Goal: Information Seeking & Learning: Compare options

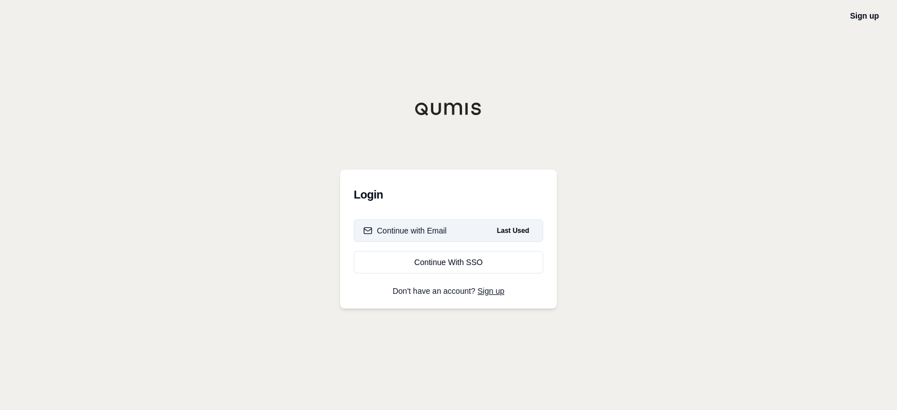
click at [437, 226] on div "Continue with Email" at bounding box center [404, 230] width 83 height 11
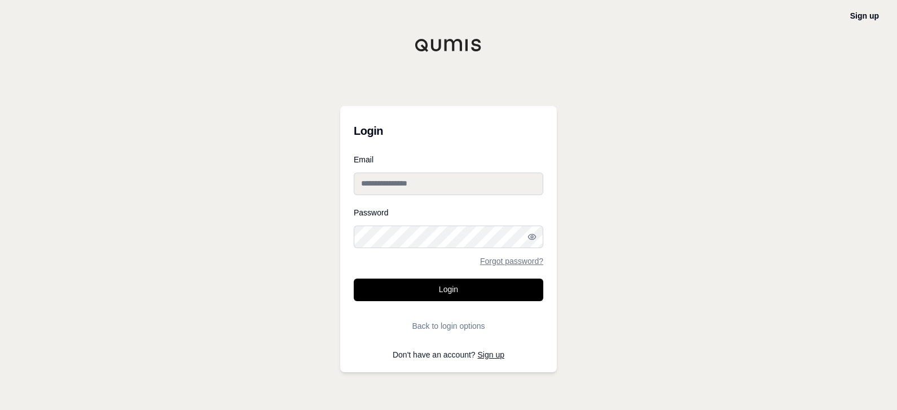
click at [419, 178] on input "Email" at bounding box center [449, 184] width 190 height 23
type input "**********"
click at [354, 279] on button "Login" at bounding box center [449, 290] width 190 height 23
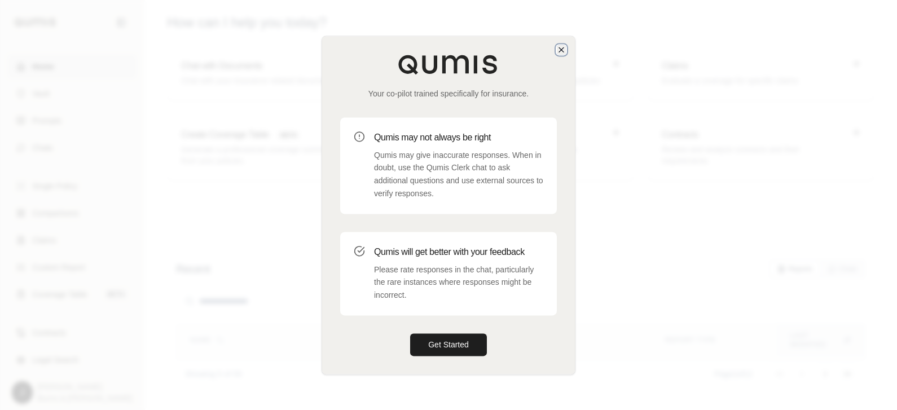
click at [560, 51] on icon "button" at bounding box center [561, 49] width 5 height 5
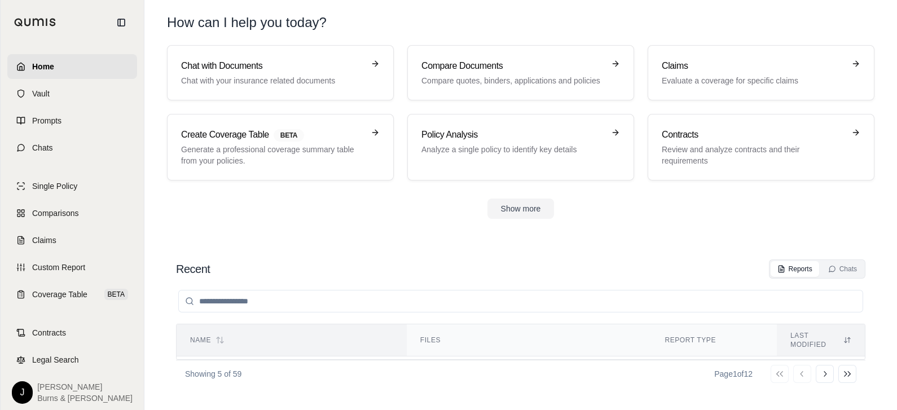
scroll to position [50, 0]
click at [256, 86] on link "Chat with Documents Chat with your insurance related documents" at bounding box center [280, 72] width 227 height 55
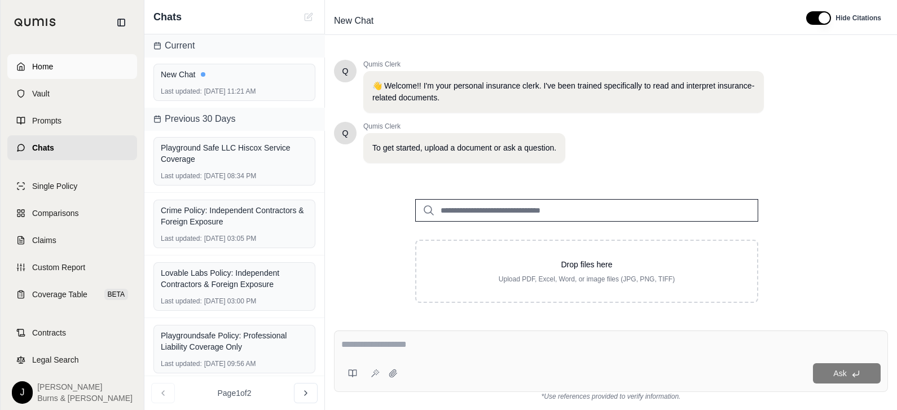
click at [47, 62] on span "Home" at bounding box center [42, 66] width 21 height 11
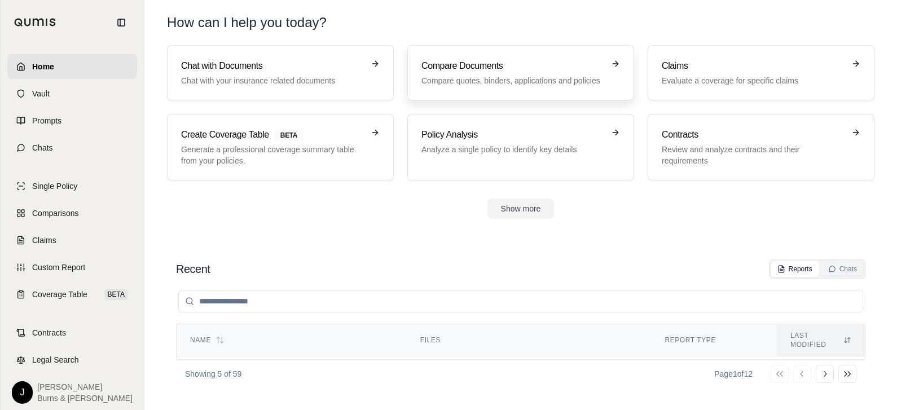
click at [464, 78] on p "Compare quotes, binders, applications and policies" at bounding box center [512, 80] width 183 height 11
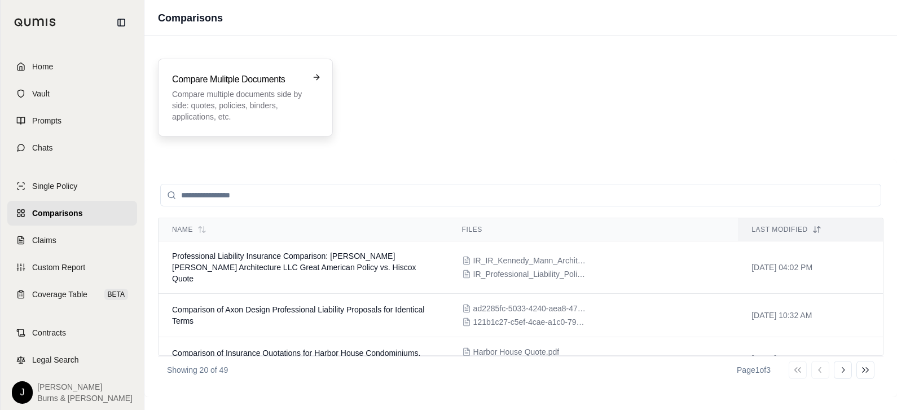
click at [299, 87] on div "Compare Mulitple Documents Compare multiple documents side by side: quotes, pol…" at bounding box center [237, 98] width 131 height 50
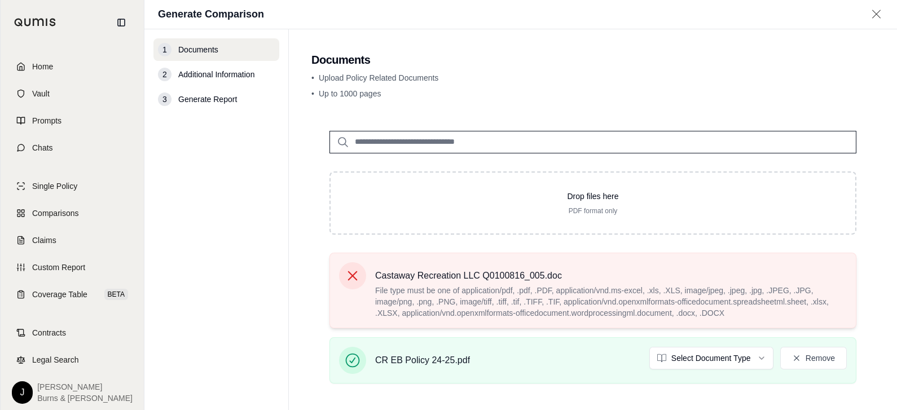
click at [354, 269] on icon at bounding box center [353, 276] width 16 height 16
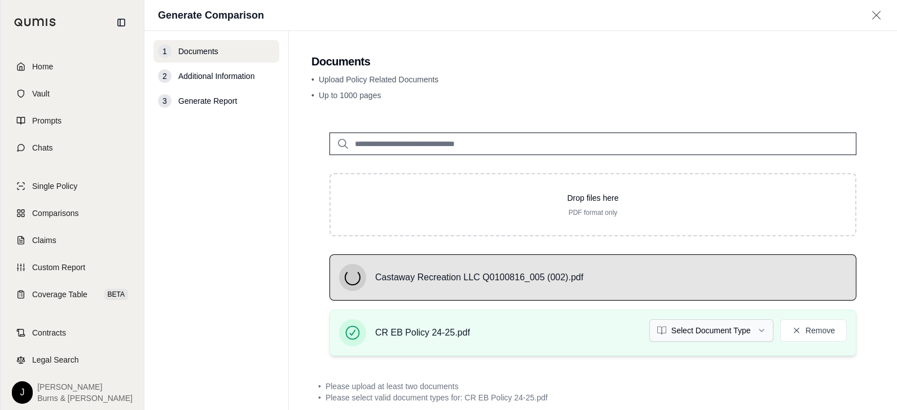
click at [720, 329] on html "Home Vault Prompts Chats Single Policy Comparisons Claims Custom Report Coverag…" at bounding box center [448, 205] width 897 height 410
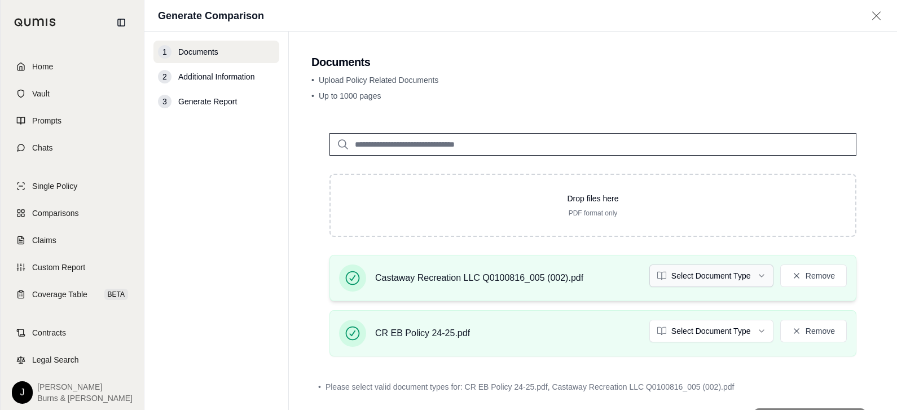
click at [700, 272] on html "Home Vault Prompts Chats Single Policy Comparisons Claims Custom Report Coverag…" at bounding box center [448, 205] width 897 height 410
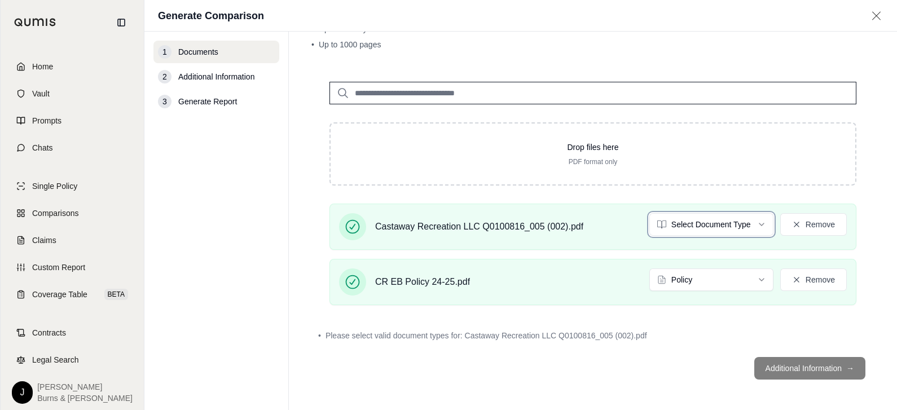
scroll to position [20, 0]
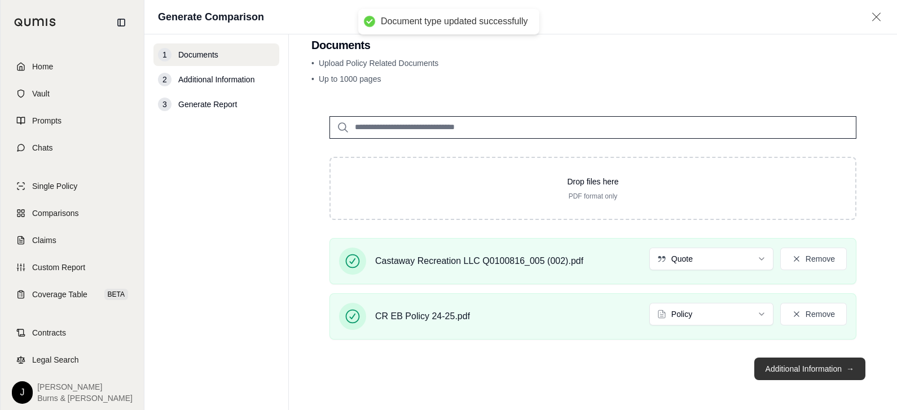
click at [830, 363] on button "Additional Information →" at bounding box center [809, 369] width 111 height 23
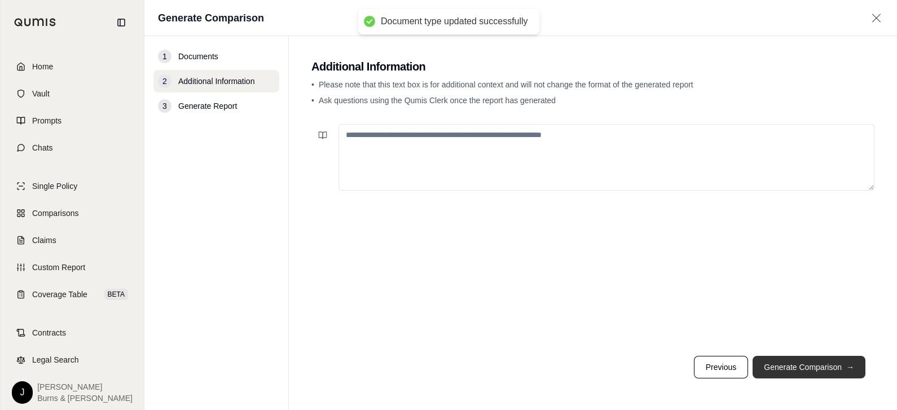
scroll to position [0, 0]
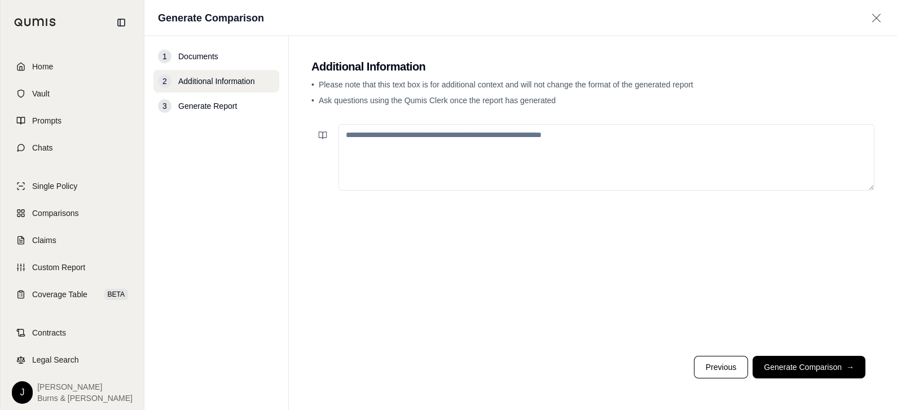
click at [644, 181] on textarea at bounding box center [607, 157] width 536 height 67
type textarea "*"
click at [798, 364] on button "Generate Comparison →" at bounding box center [809, 367] width 113 height 23
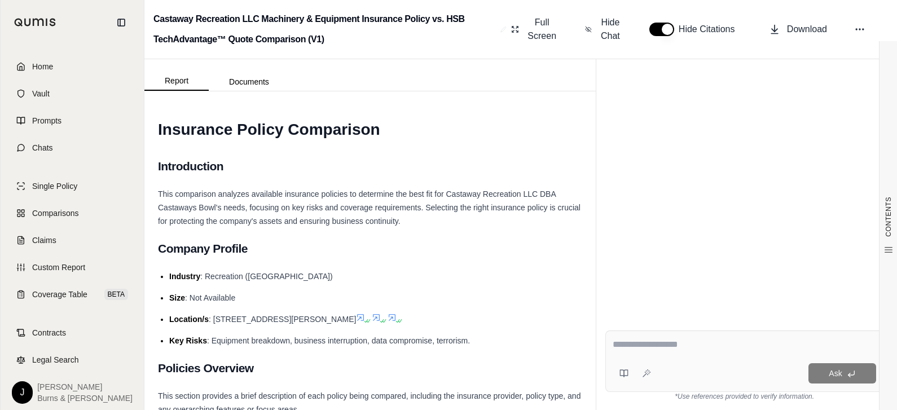
scroll to position [42, 0]
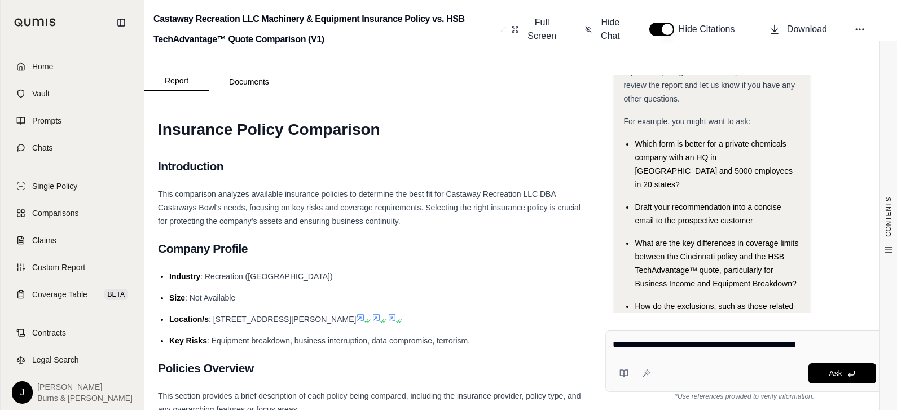
type textarea "**********"
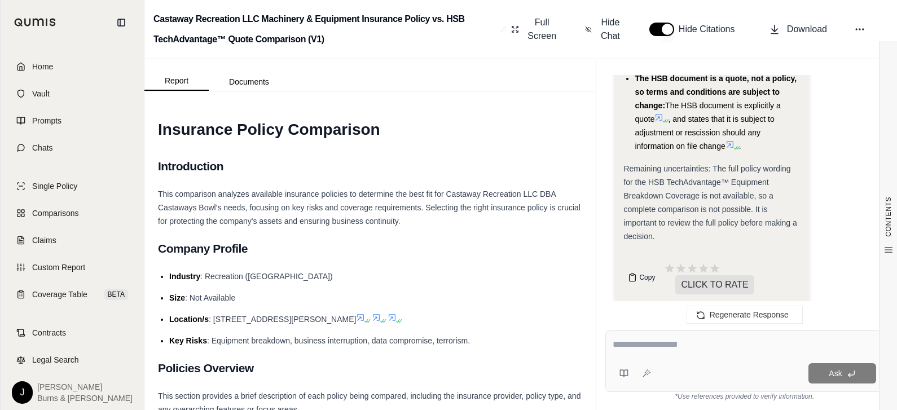
scroll to position [2831, 0]
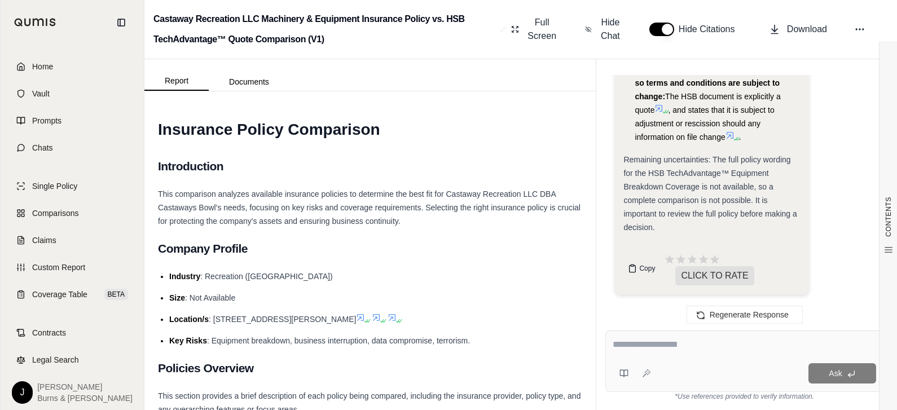
click at [643, 269] on span "Copy" at bounding box center [647, 268] width 16 height 9
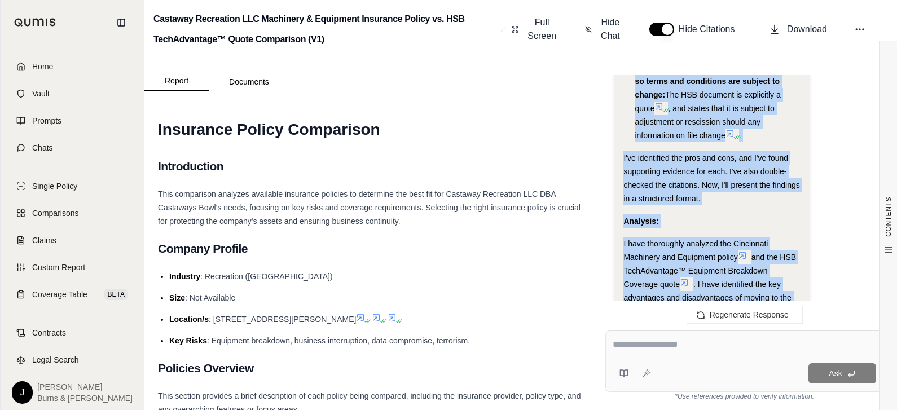
scroll to position [1629, 0]
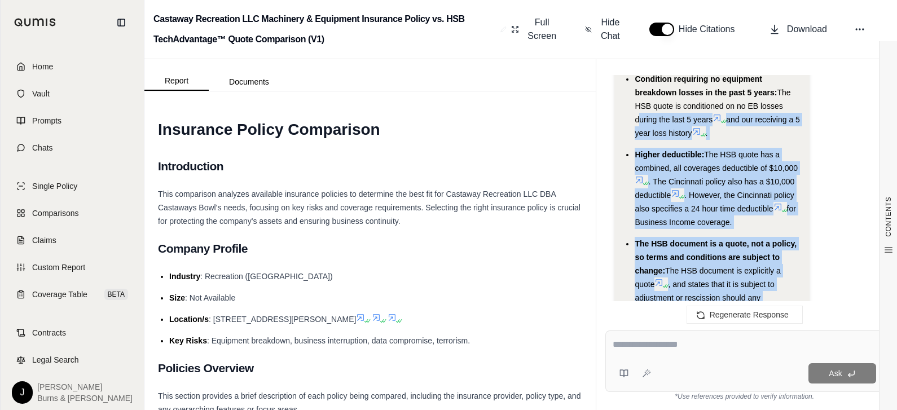
drag, startPoint x: 679, startPoint y: 227, endPoint x: 623, endPoint y: 65, distance: 171.3
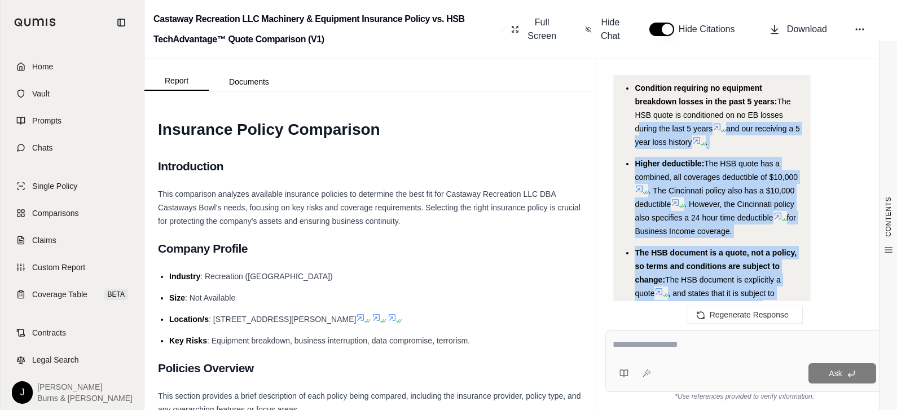
click at [623, 65] on div "Hi [PERSON_NAME] 👋 - We have generated a report comparing the insurance policie…" at bounding box center [744, 234] width 296 height 351
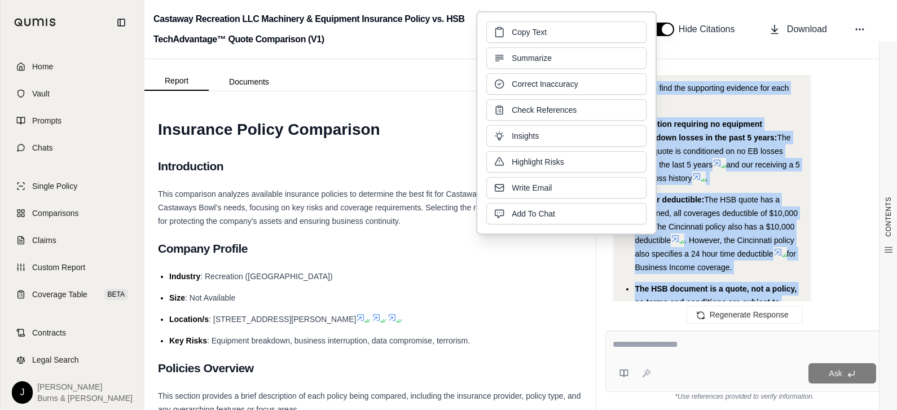
click at [735, 231] on span ". The Cincinnati policy also has a $10,000 deductible" at bounding box center [715, 233] width 160 height 23
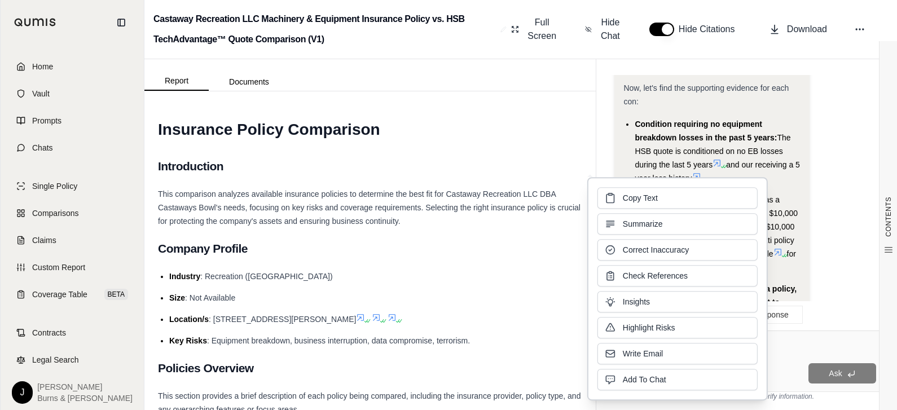
click at [810, 210] on div "Analysis: Okay, I need to analyze the pros and cons of moving from the Cincinna…" at bounding box center [744, 184] width 260 height 2641
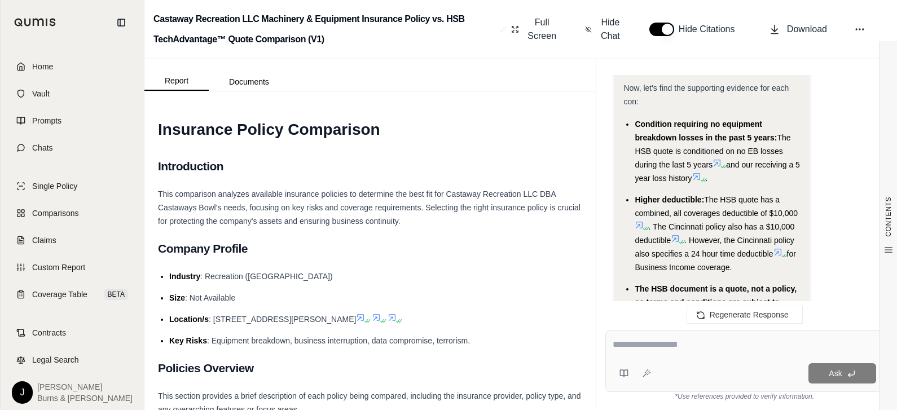
click at [726, 161] on span at bounding box center [720, 163] width 14 height 9
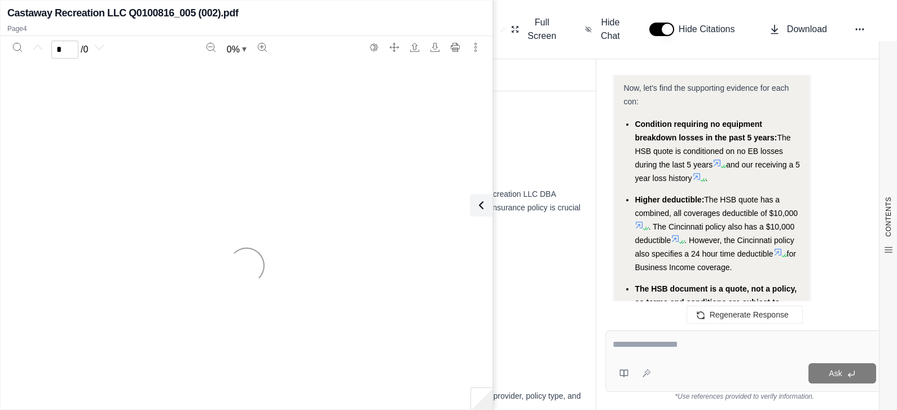
scroll to position [2831, 0]
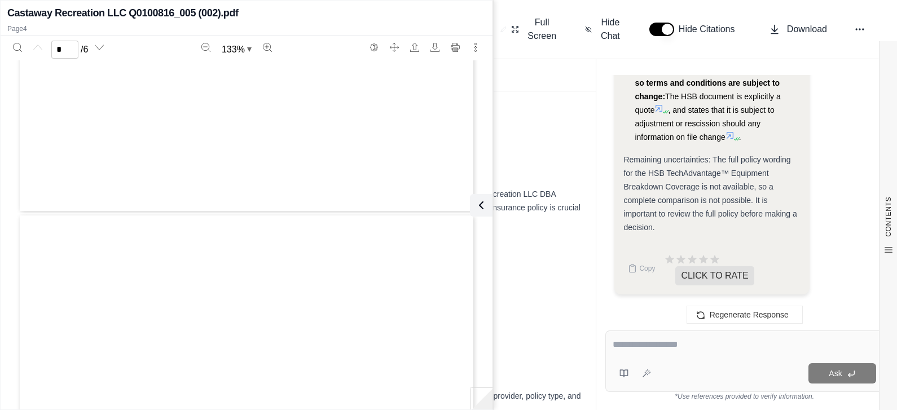
type input "*"
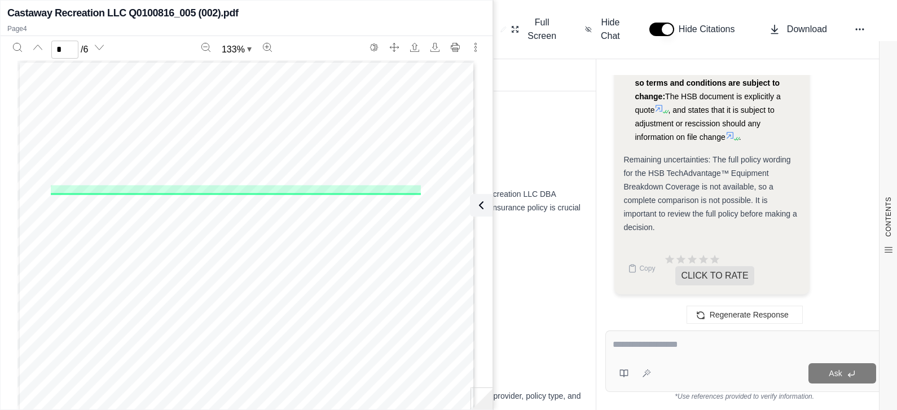
drag, startPoint x: 827, startPoint y: 213, endPoint x: 532, endPoint y: 149, distance: 301.3
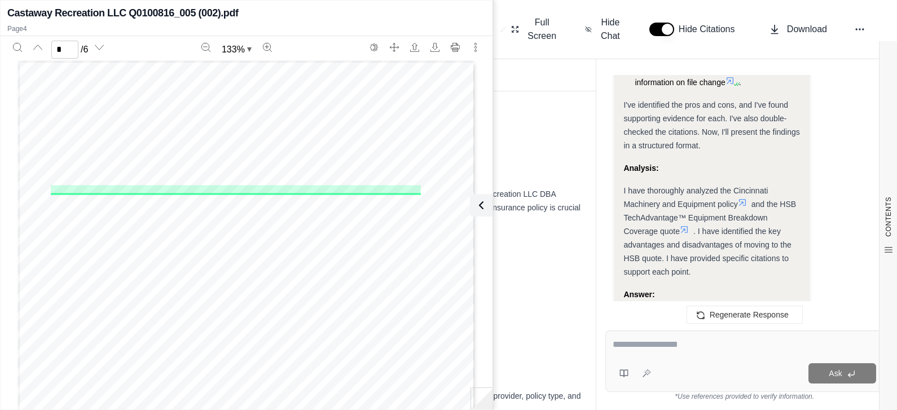
scroll to position [2024, 0]
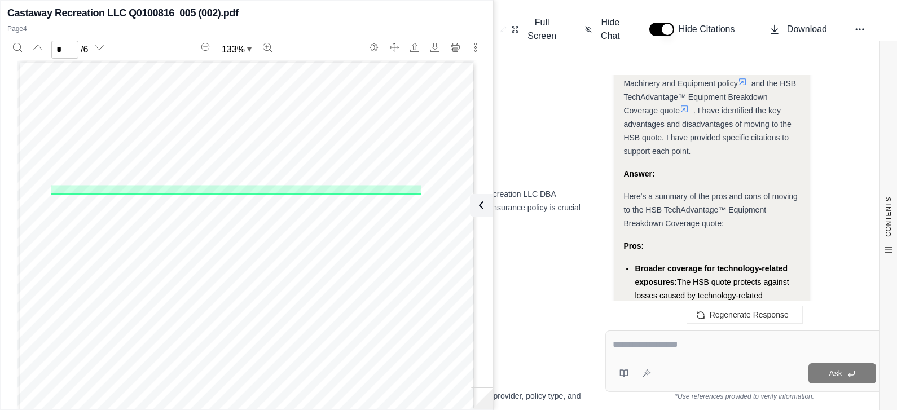
click at [667, 348] on textarea at bounding box center [744, 345] width 263 height 14
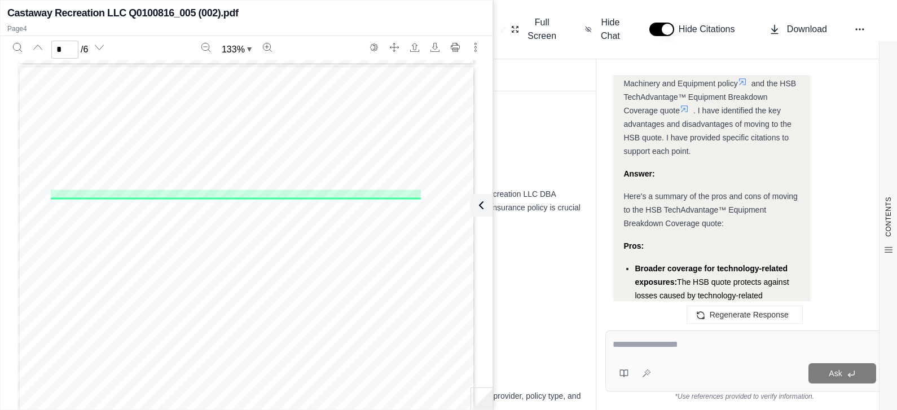
click at [718, 340] on textarea at bounding box center [744, 345] width 263 height 14
type textarea "**********"
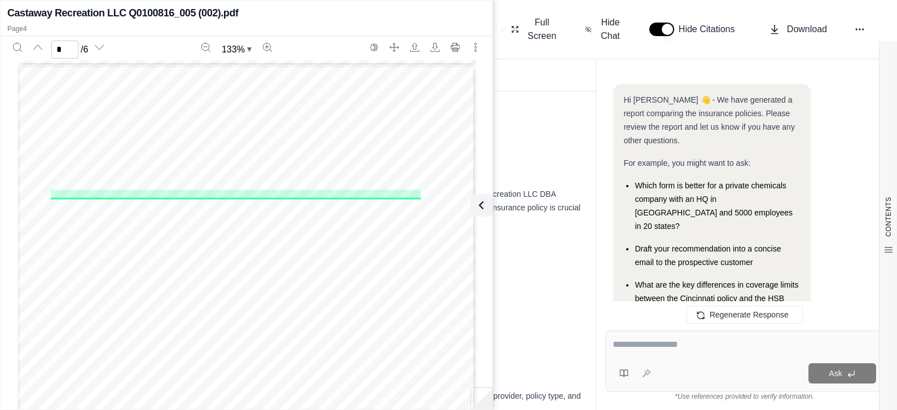
scroll to position [5542, 0]
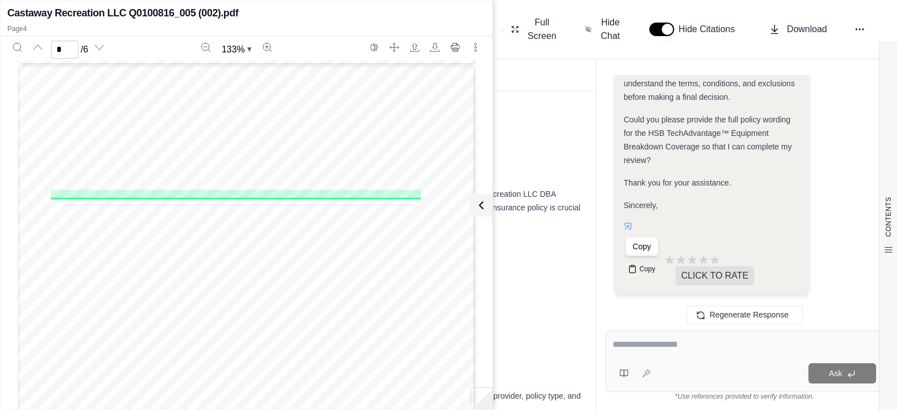
click at [635, 267] on icon at bounding box center [633, 269] width 6 height 7
click at [479, 200] on icon at bounding box center [479, 206] width 14 height 14
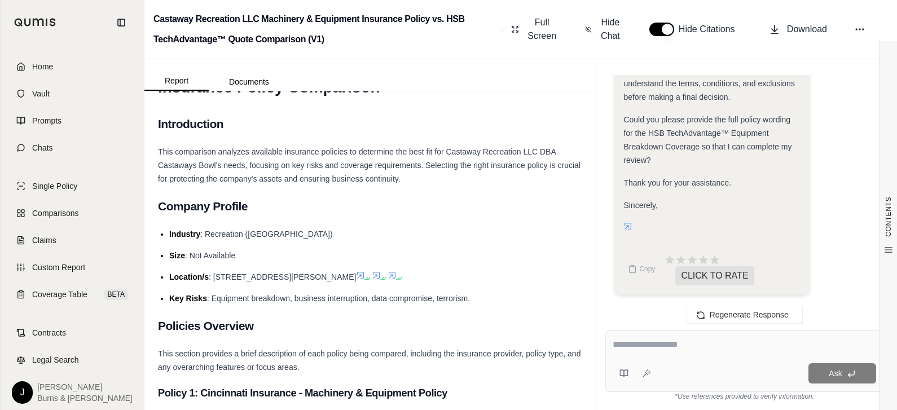
scroll to position [137, 0]
